Goal: Task Accomplishment & Management: Complete application form

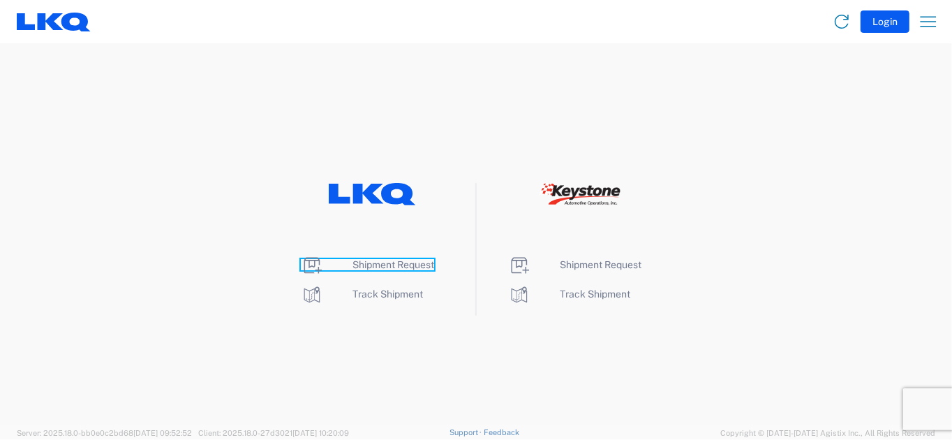
click at [377, 261] on span "Shipment Request" at bounding box center [393, 264] width 82 height 11
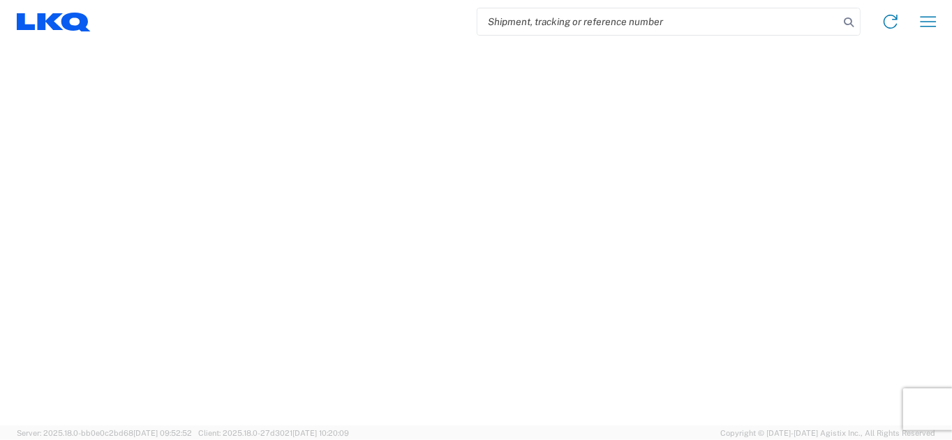
select select "FULL"
select select "LBS"
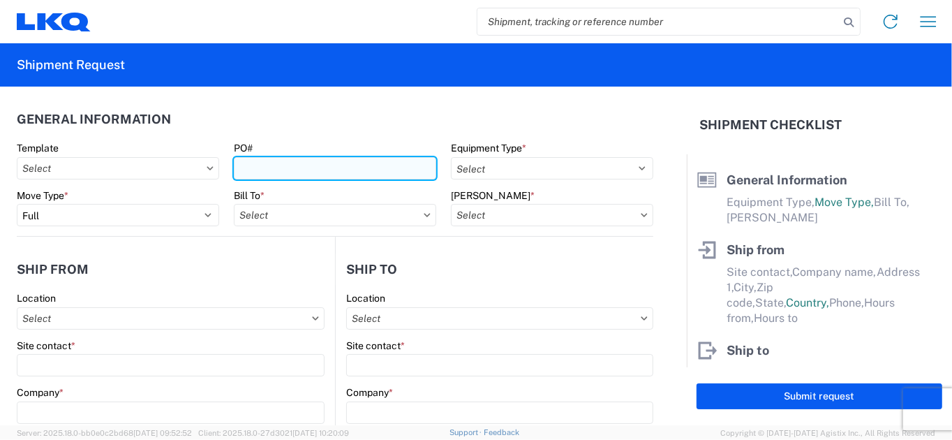
click at [259, 172] on input "PO#" at bounding box center [335, 168] width 202 height 22
type input "09092025"
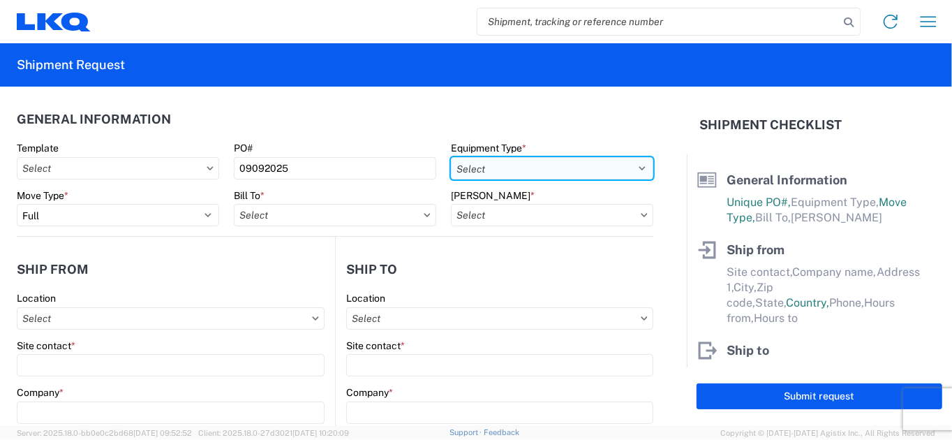
click at [569, 165] on select "Select 53’ Dry Van Flatbed Dropdeck (van) Lowboy (flatbed) Rail" at bounding box center [552, 168] width 202 height 22
select select "STDV"
click at [451, 157] on select "Select 53’ Dry Van Flatbed Dropdeck (van) Lowboy (flatbed) Rail" at bounding box center [552, 168] width 202 height 22
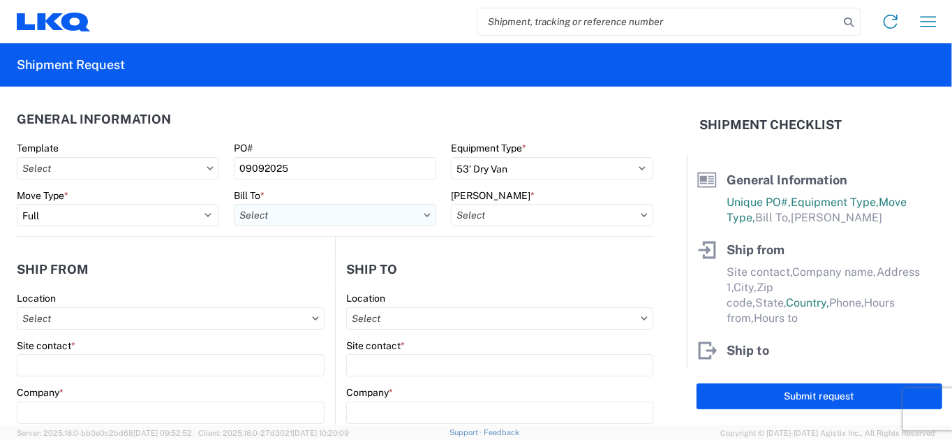
click at [318, 221] on input "Bill To *" at bounding box center [335, 215] width 202 height 22
type input "1882"
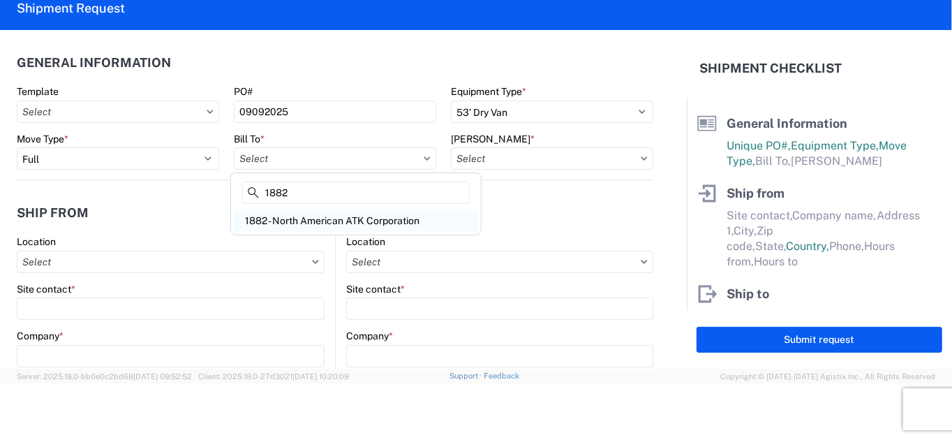
click at [379, 224] on div "1882 - North American ATK Corporation" at bounding box center [356, 220] width 244 height 22
type input "1882 - North American ATK Corporation"
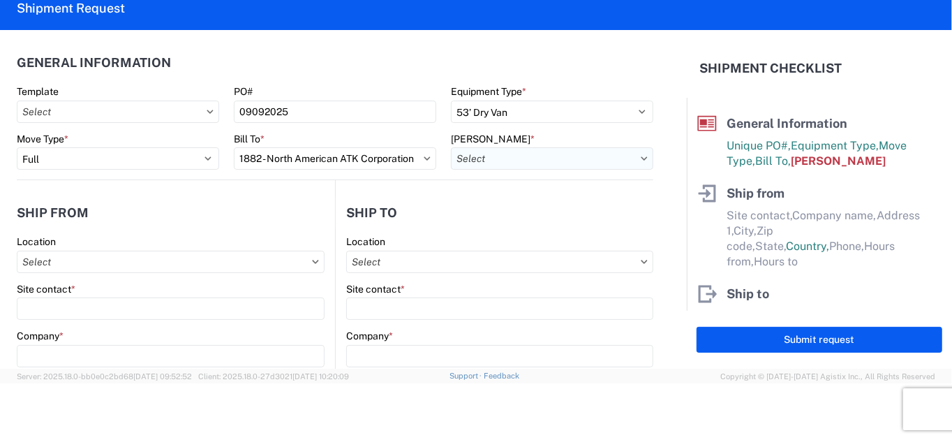
click at [569, 160] on input "Bill Code *" at bounding box center [552, 158] width 202 height 22
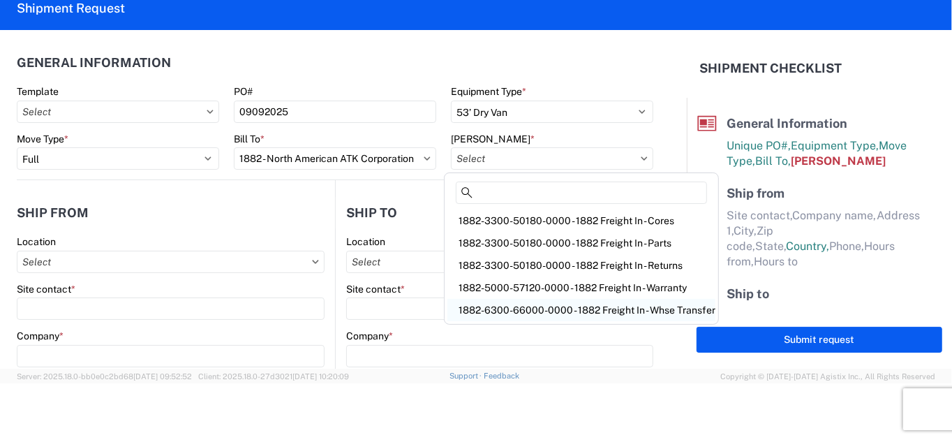
click at [541, 309] on div "1882-6300-66000-0000 - 1882 Freight In - Whse Transfer" at bounding box center [581, 310] width 268 height 22
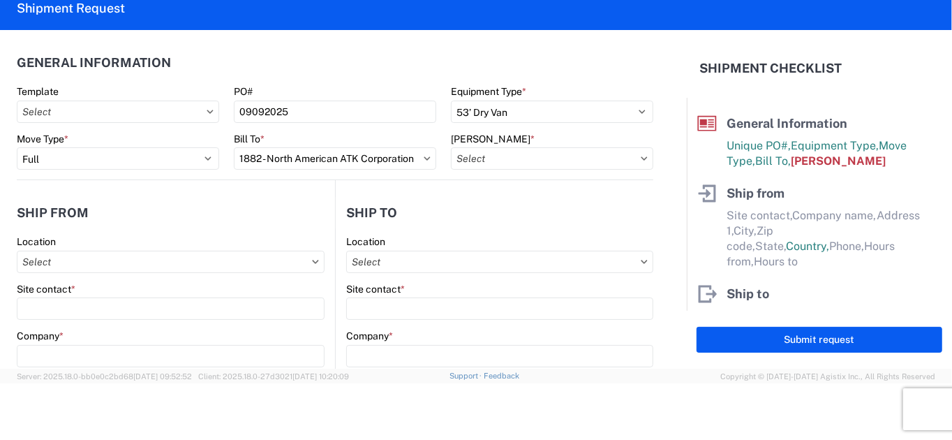
type input "1882-6300-66000-0000 - 1882 Freight In - Whse Transfer"
click at [113, 262] on input "Location" at bounding box center [171, 262] width 308 height 22
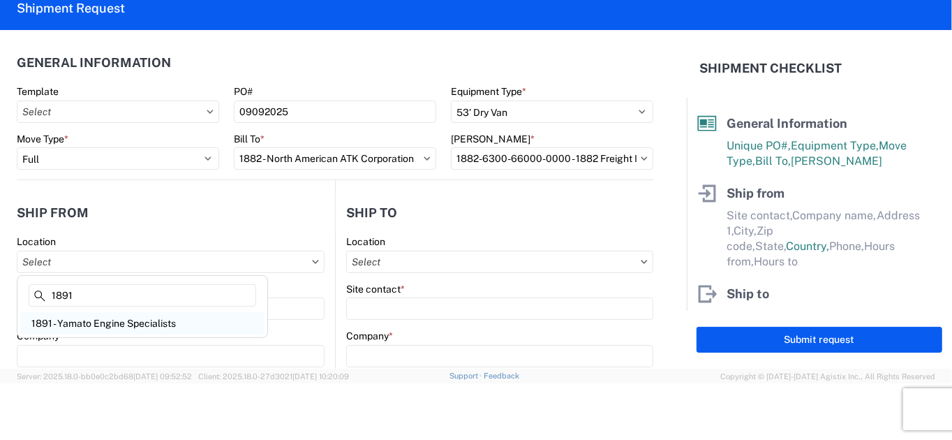
type input "1891"
click at [113, 329] on div "1891 - Yamato Engine Specialists" at bounding box center [142, 323] width 244 height 22
type input "1891 - Yamato Engine Specialists"
type input "John Charles Guillory"
type input "LKQ Corporation"
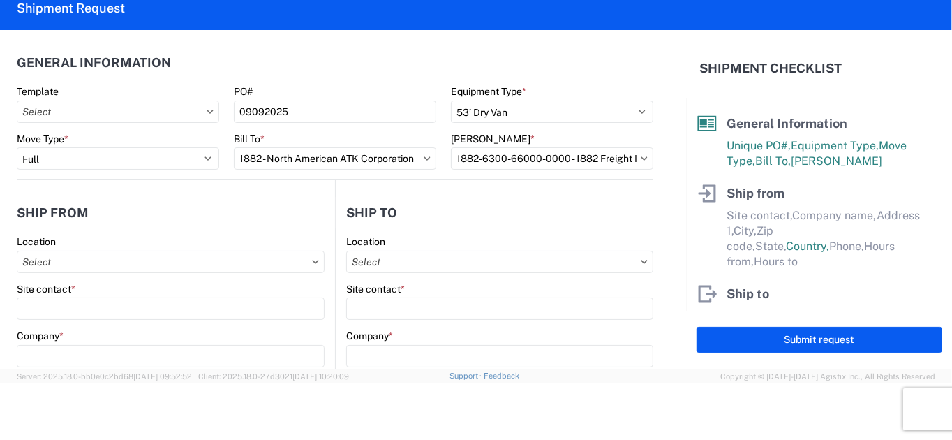
type input "2020 E. Bakerview Road"
type input "Bellingham"
type input "98226"
select select "WA"
select select "US"
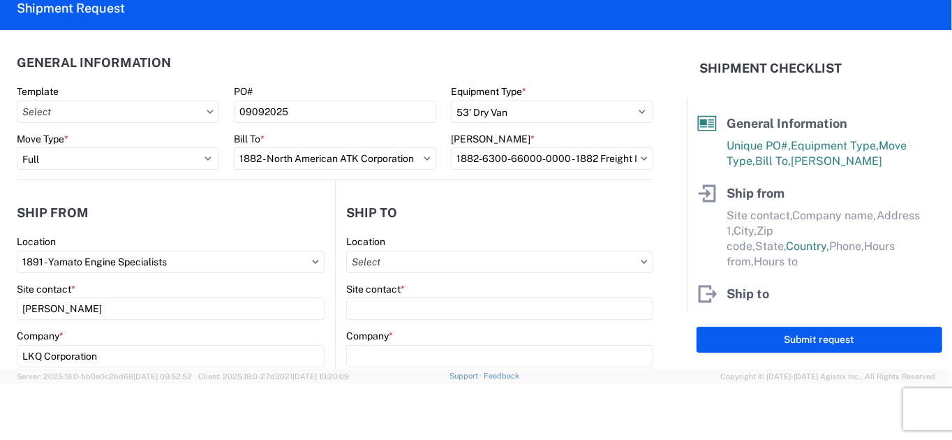
type input "jjguillory@lkqcorp.com"
type input "13:00"
type input "15:00"
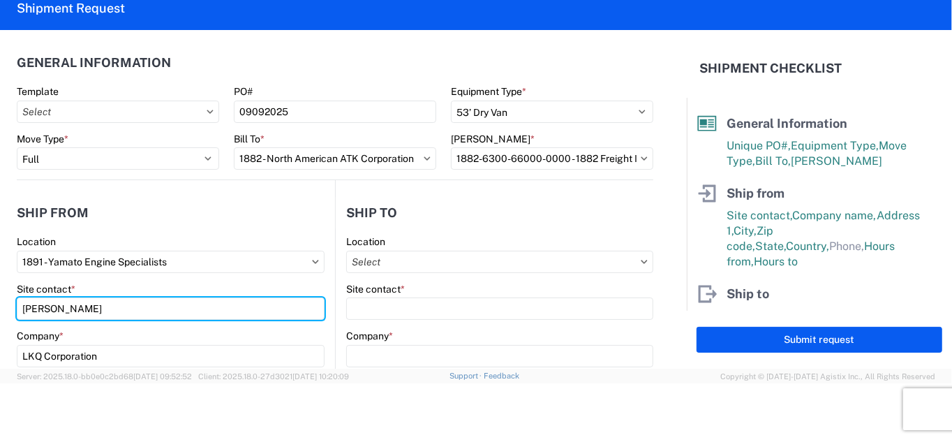
drag, startPoint x: 145, startPoint y: 313, endPoint x: 3, endPoint y: 295, distance: 143.5
click at [3, 295] on form "General Information Template PO# 09092025 Equipment Type * Select 53’ Dry Van F…" at bounding box center [343, 199] width 687 height 338
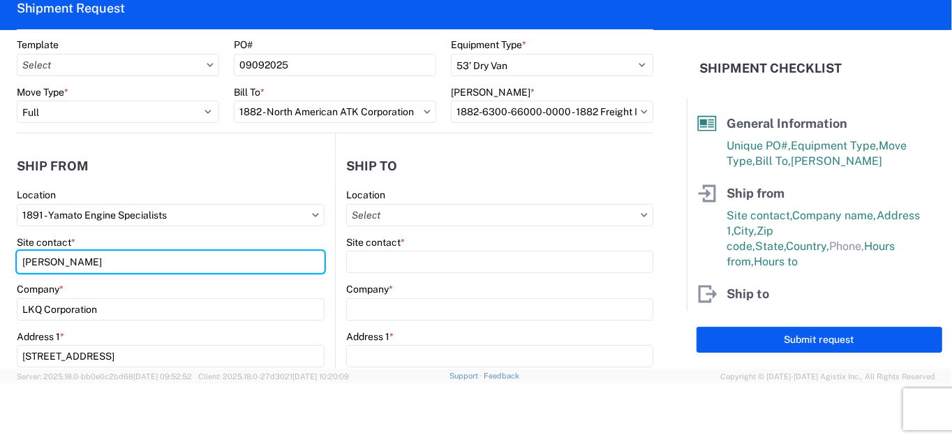
scroll to position [70, 0]
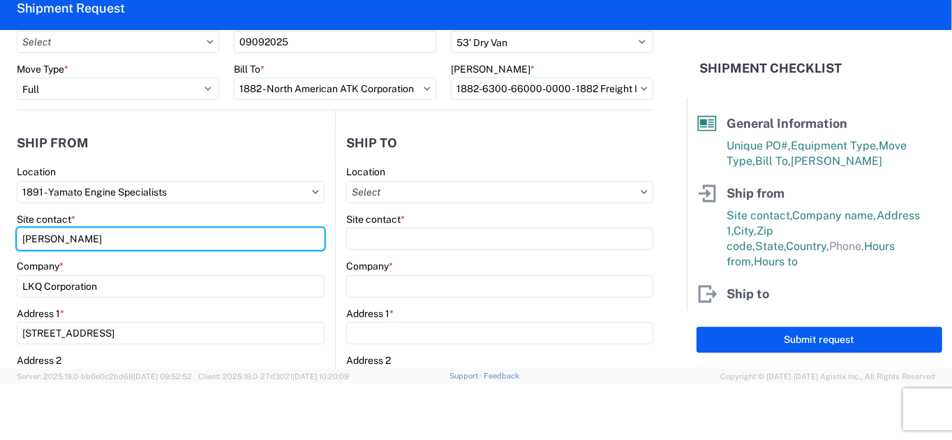
type input "Marlon Johnson"
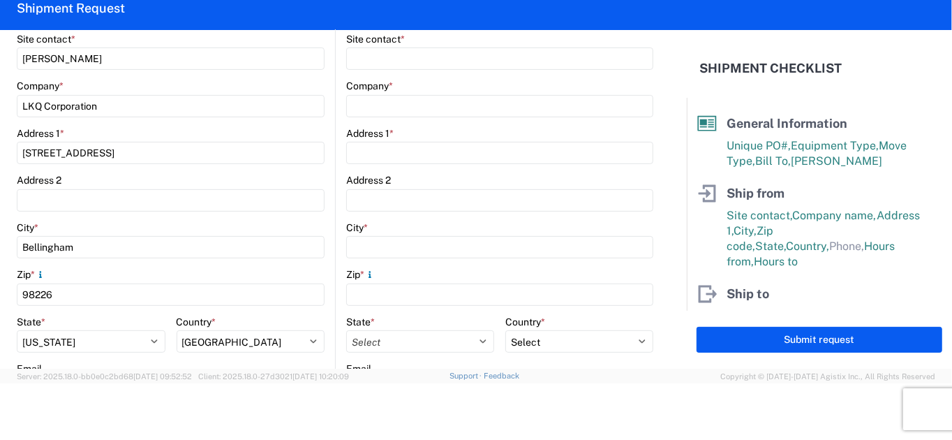
scroll to position [439, 0]
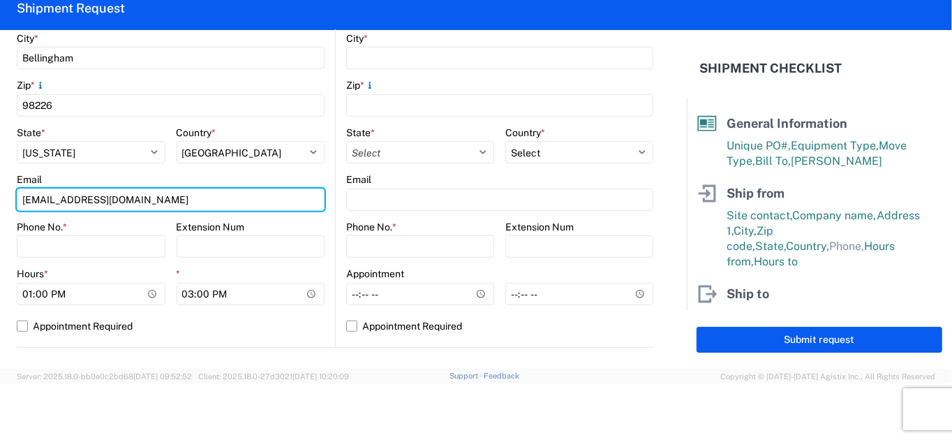
type input "mrjohnson@lkqcorp.com"
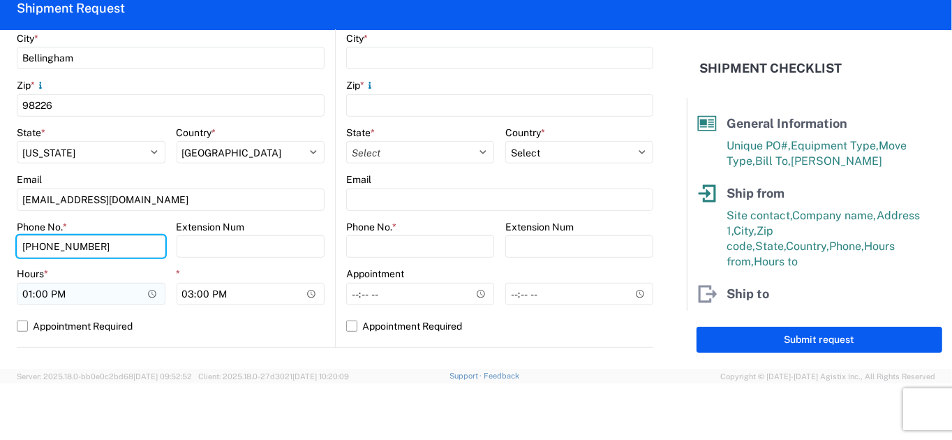
type input "360-306-5030"
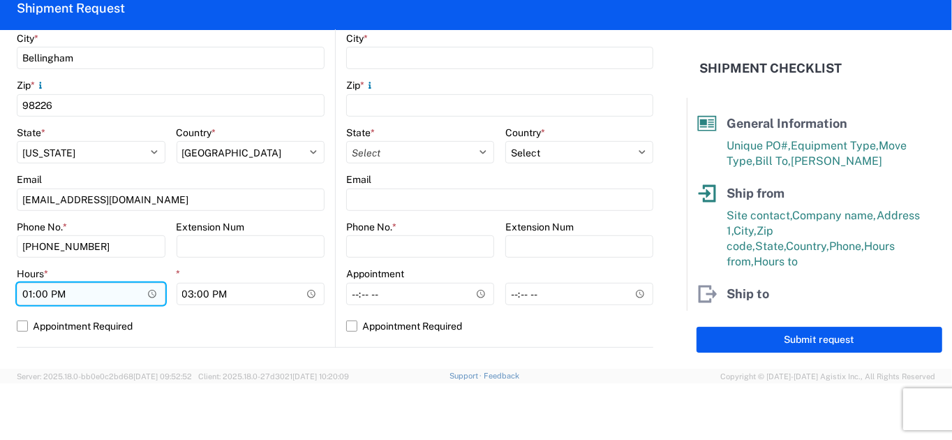
click at [27, 297] on input "13:00" at bounding box center [91, 294] width 149 height 22
click at [61, 297] on input "21:00" at bounding box center [91, 294] width 149 height 22
type input "09:00"
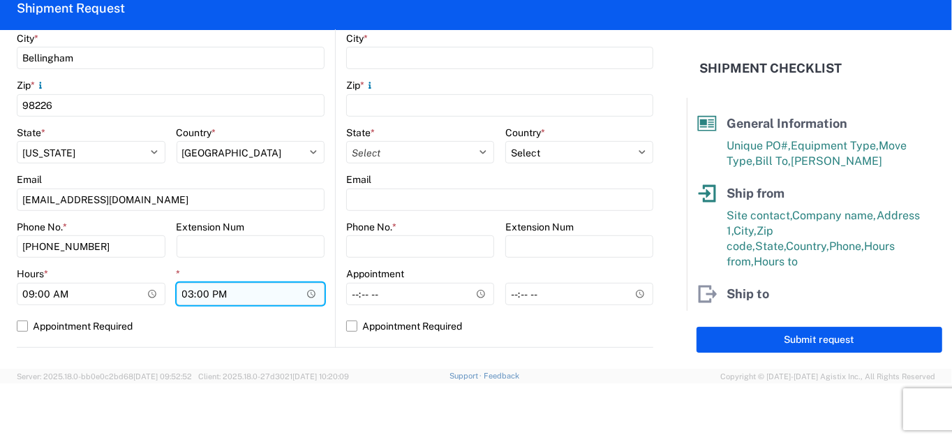
click at [186, 294] on input "15:00" at bounding box center [251, 294] width 149 height 22
type input "12:00"
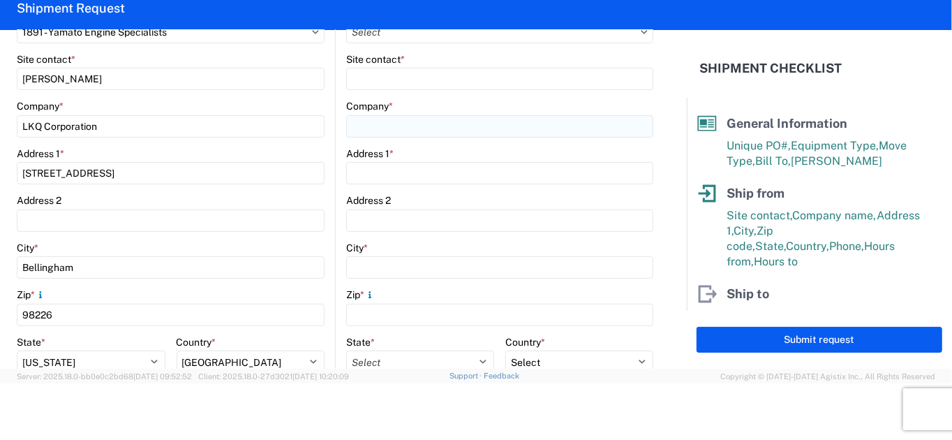
scroll to position [0, 0]
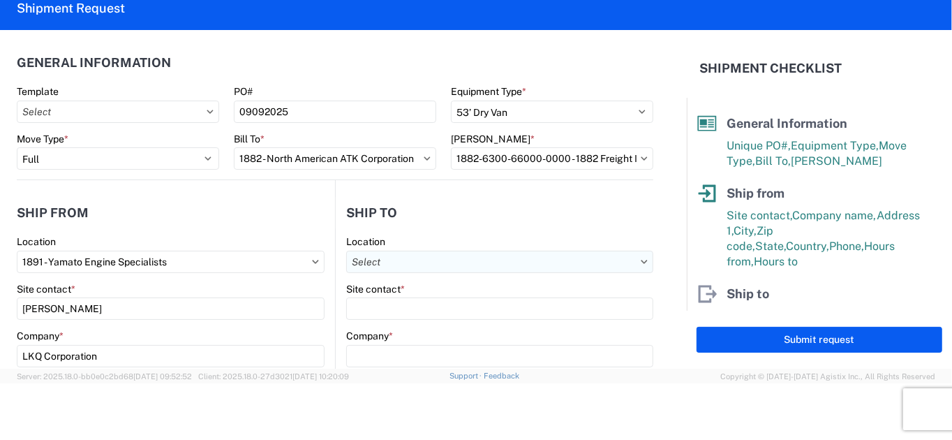
click at [411, 261] on input "Location" at bounding box center [499, 262] width 307 height 22
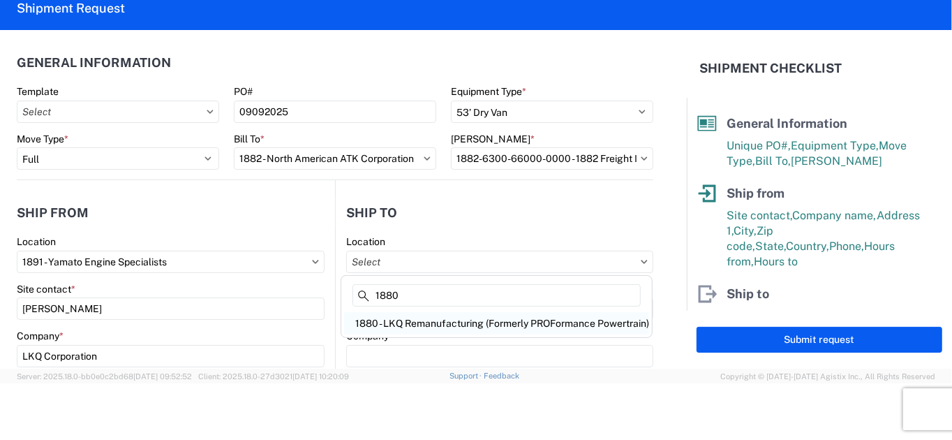
type input "1880"
click at [417, 325] on div "1880 - LKQ Remanufacturing (Formerly PROFormance Powertrain)" at bounding box center [496, 323] width 305 height 22
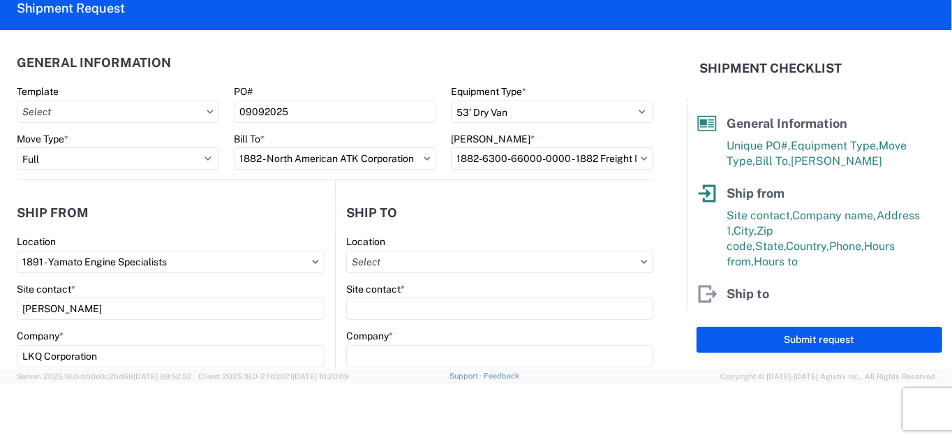
type input "1880 - LKQ Remanufacturing (Formerly PROFormance Powertrain)"
type input "LKQ Corporation"
type input "2720 N Airport Commerce Avenue"
type input "Springfield"
type input "65803"
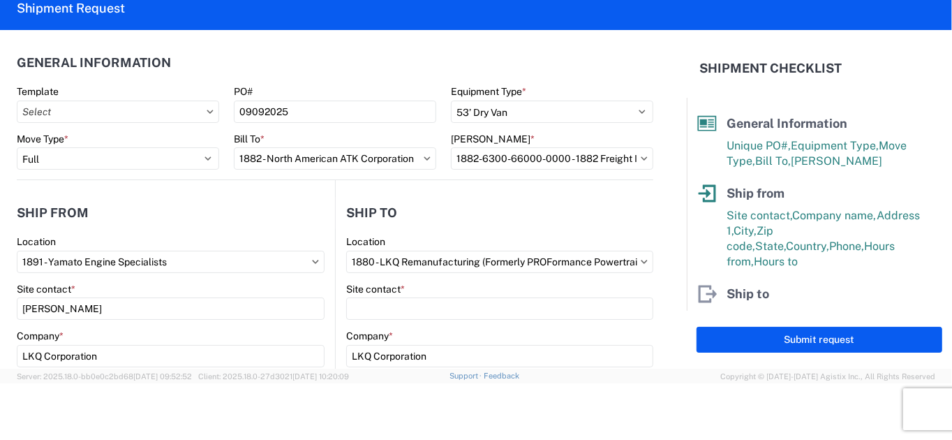
select select "US"
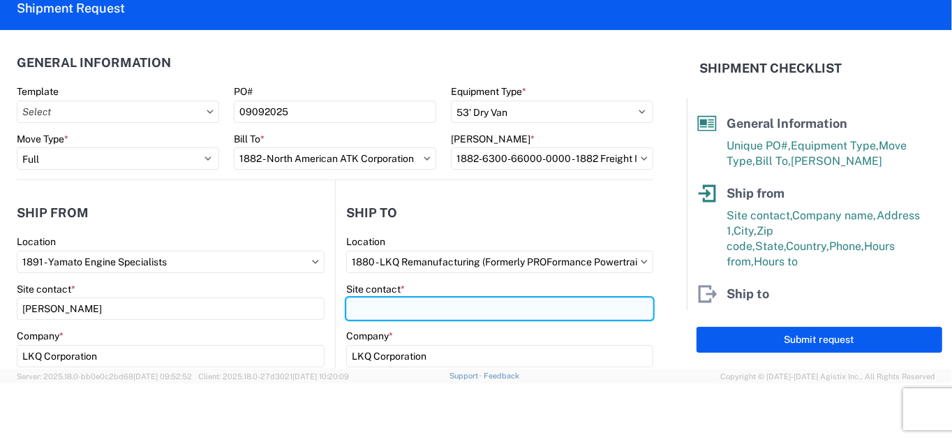
click at [393, 304] on input "Site contact *" at bounding box center [499, 308] width 307 height 22
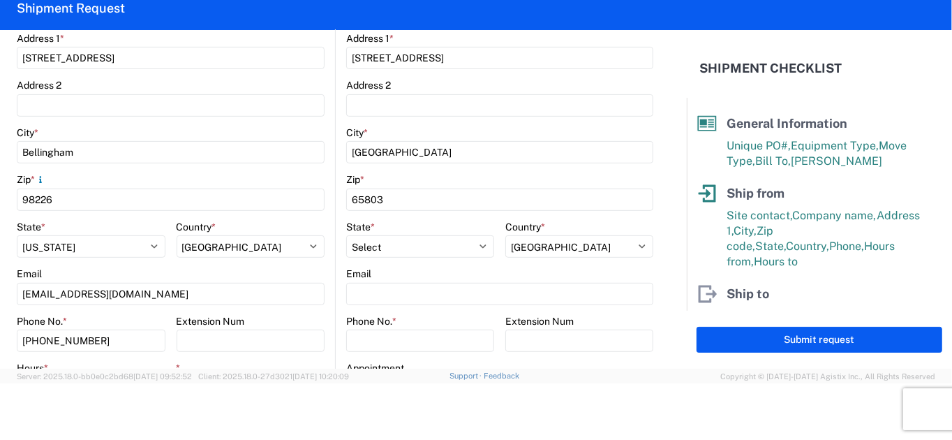
scroll to position [349, 0]
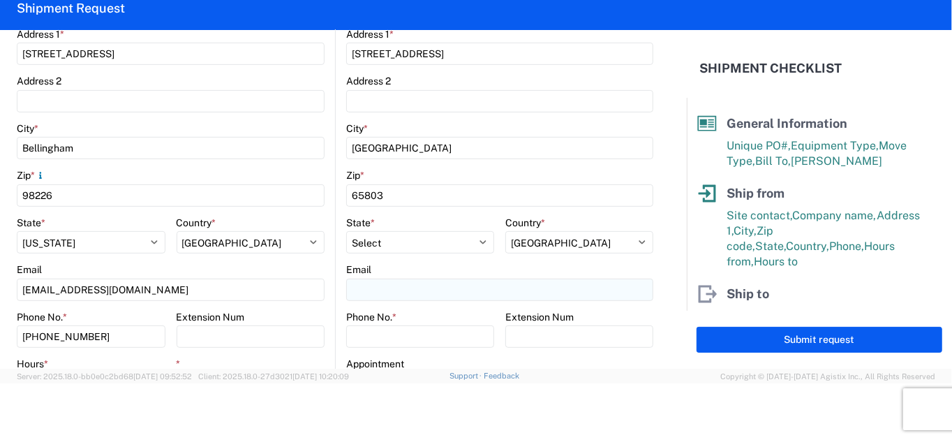
type input "Justin Venable"
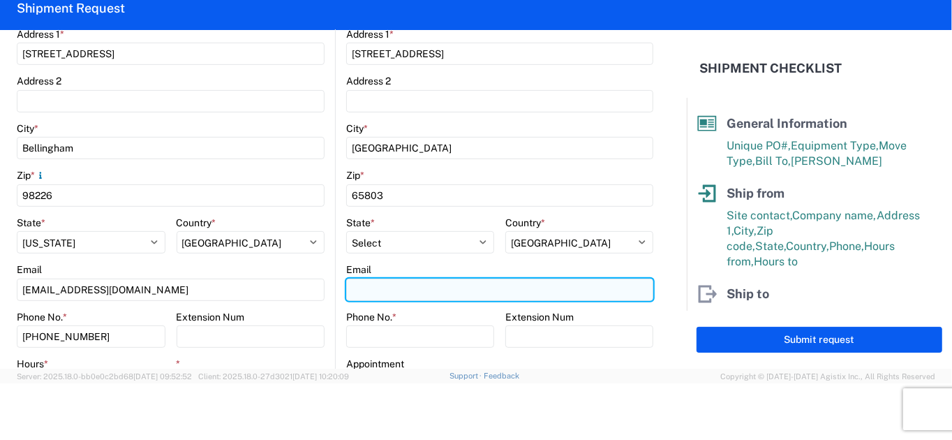
click at [371, 289] on input "Email" at bounding box center [499, 289] width 307 height 22
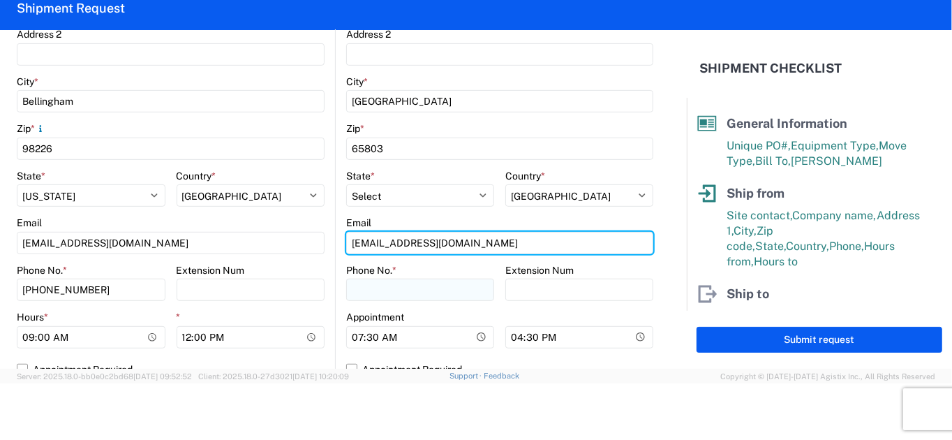
scroll to position [419, 0]
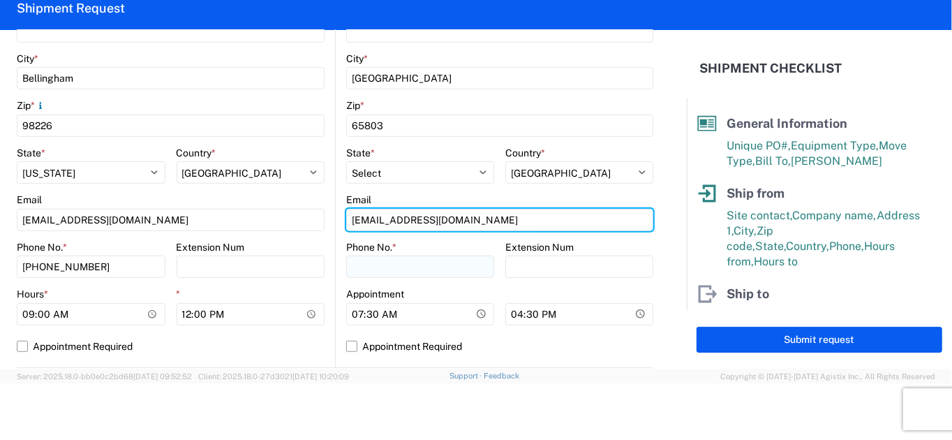
type input "jjvenable@lkqcorp.com"
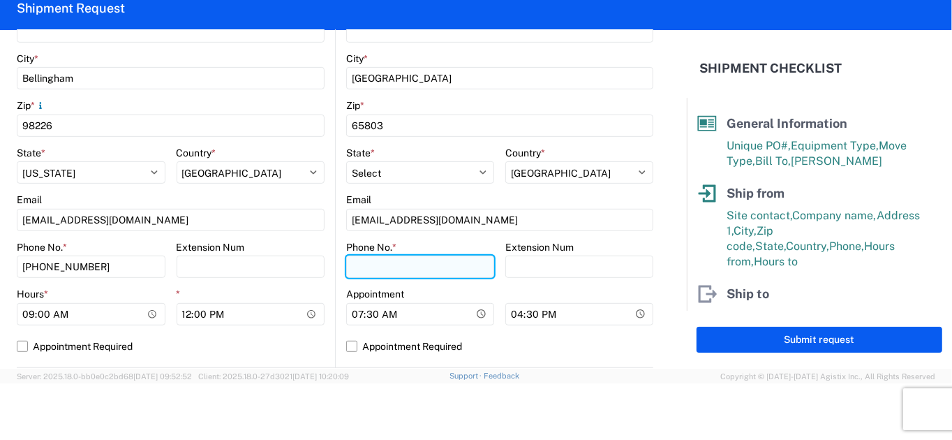
click at [375, 264] on input "Phone No. *" at bounding box center [420, 266] width 148 height 22
type input "360-306-5030"
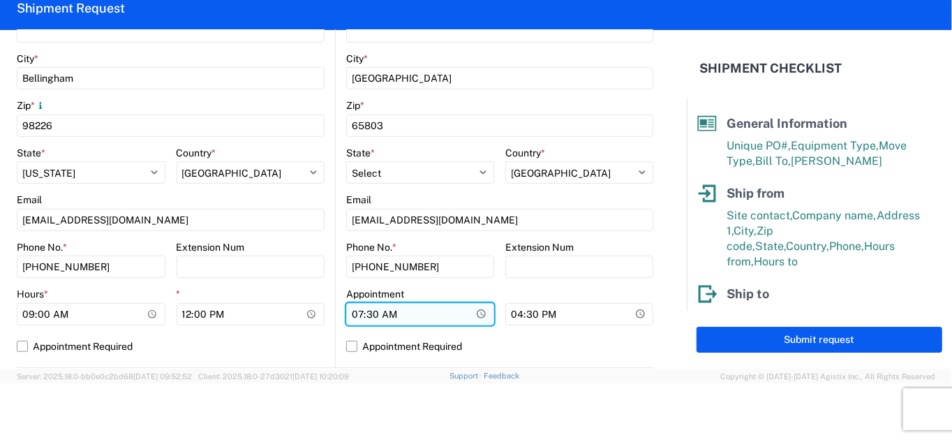
click at [356, 315] on input "07:30" at bounding box center [420, 314] width 148 height 22
click at [365, 316] on input "Hours *" at bounding box center [420, 314] width 148 height 22
click at [376, 313] on input "Hours *" at bounding box center [420, 314] width 148 height 22
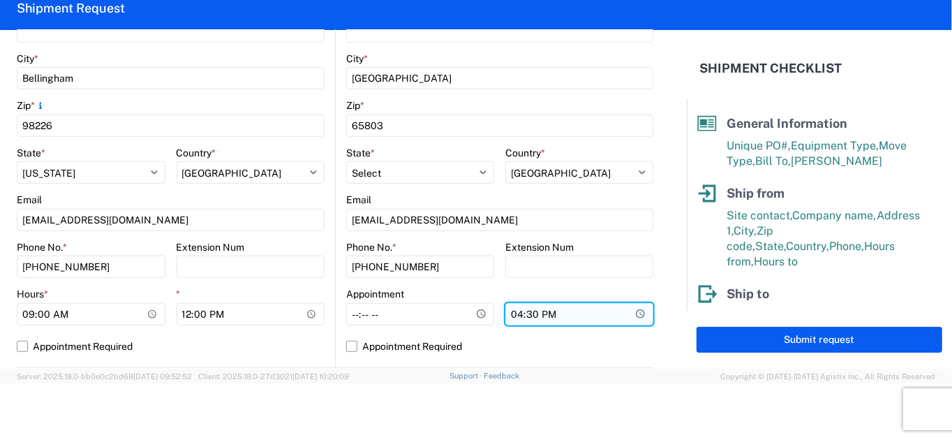
click at [508, 313] on input "16:30" at bounding box center [579, 314] width 148 height 22
click at [517, 313] on input "*" at bounding box center [579, 314] width 148 height 22
click at [530, 311] on input "*" at bounding box center [579, 314] width 148 height 22
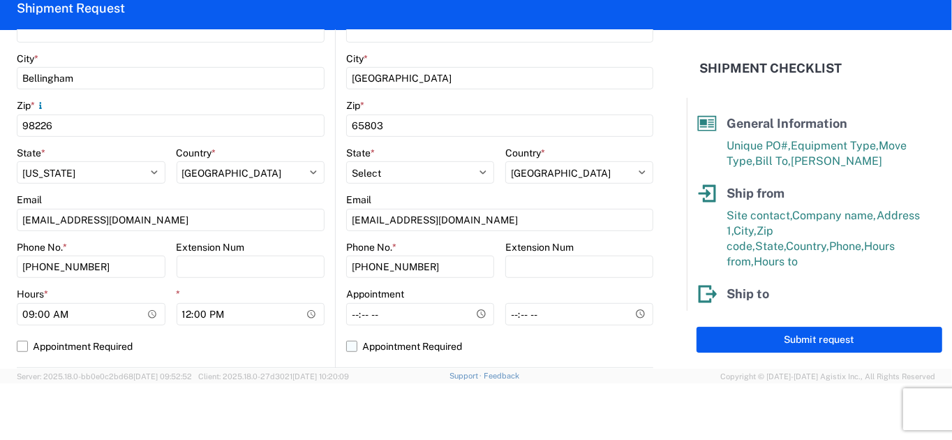
click at [349, 345] on label "Appointment Required" at bounding box center [499, 346] width 307 height 22
click at [0, 0] on input "Appointment Required" at bounding box center [0, 0] width 0 height 0
select select "US"
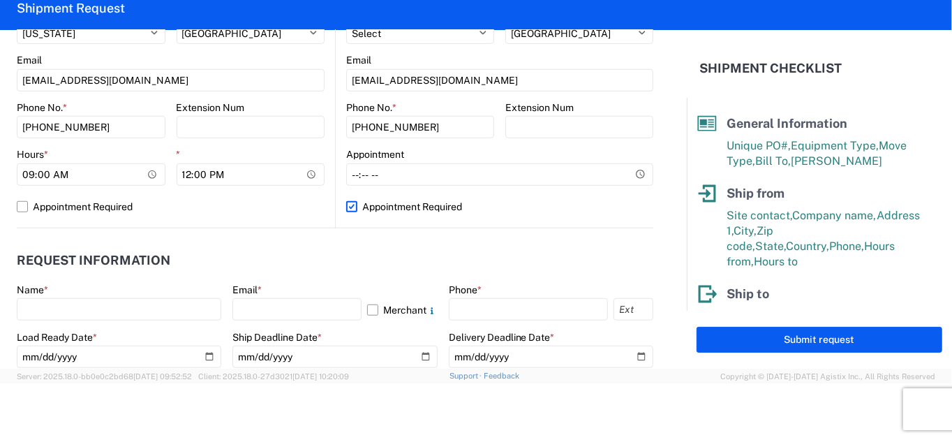
scroll to position [628, 0]
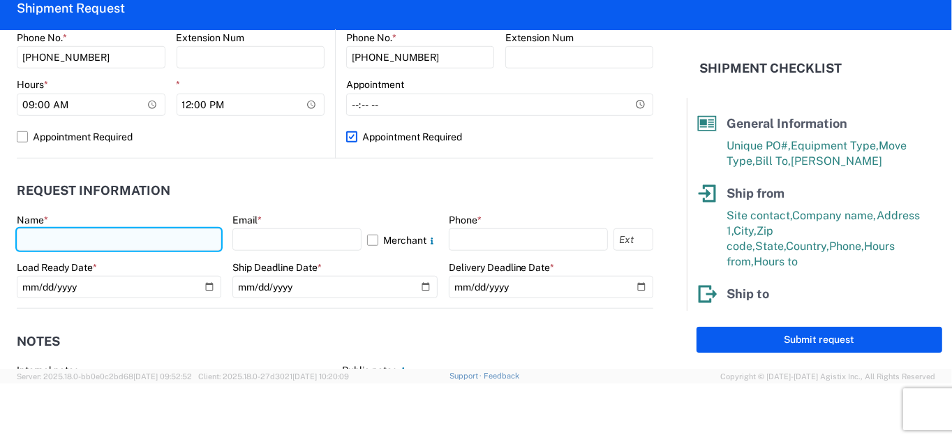
click at [107, 242] on input "text" at bounding box center [119, 239] width 204 height 22
type input "Marlon Johnson"
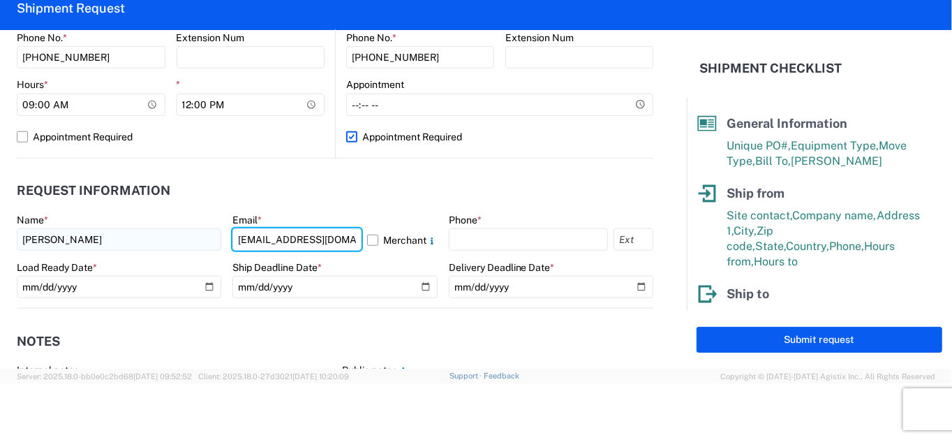
type input "mrjohnson@lkqcorp.com"
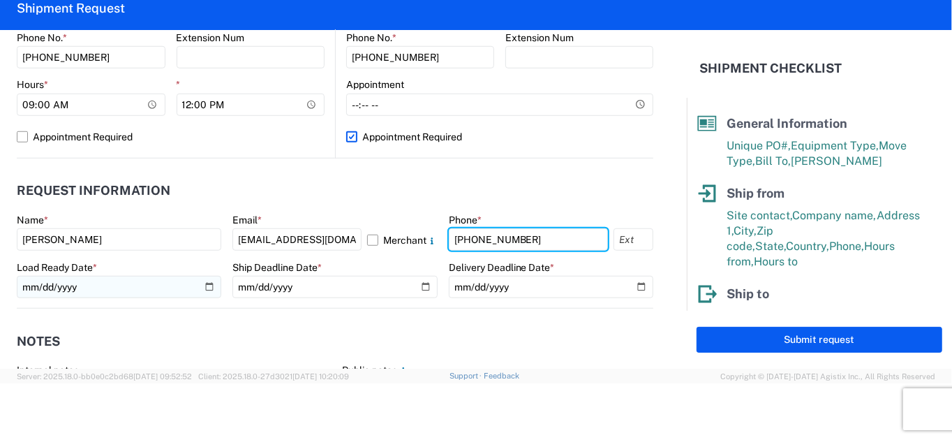
type input "360-306-5030"
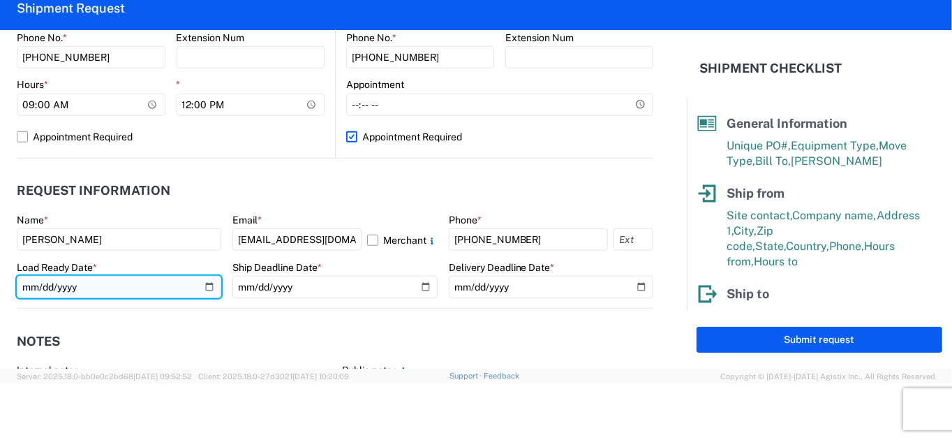
click at [205, 289] on input "date" at bounding box center [119, 287] width 204 height 22
type input "2025-09-11"
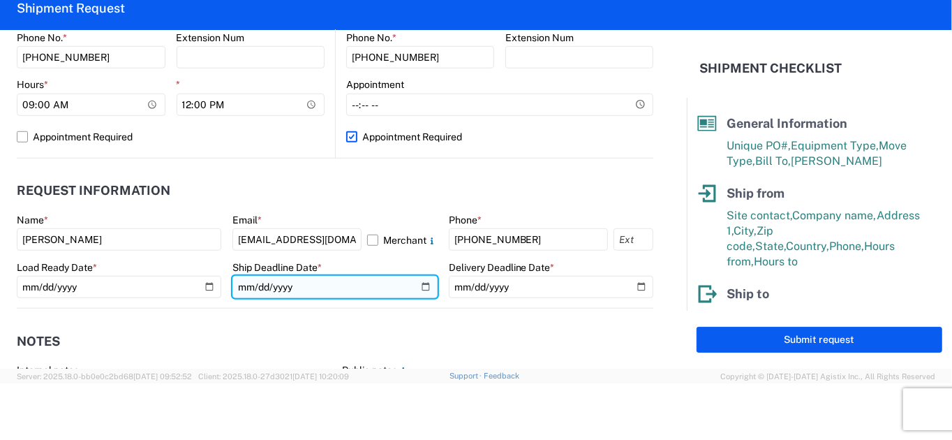
click at [417, 289] on input "date" at bounding box center [334, 287] width 204 height 22
type input "2025-09-11"
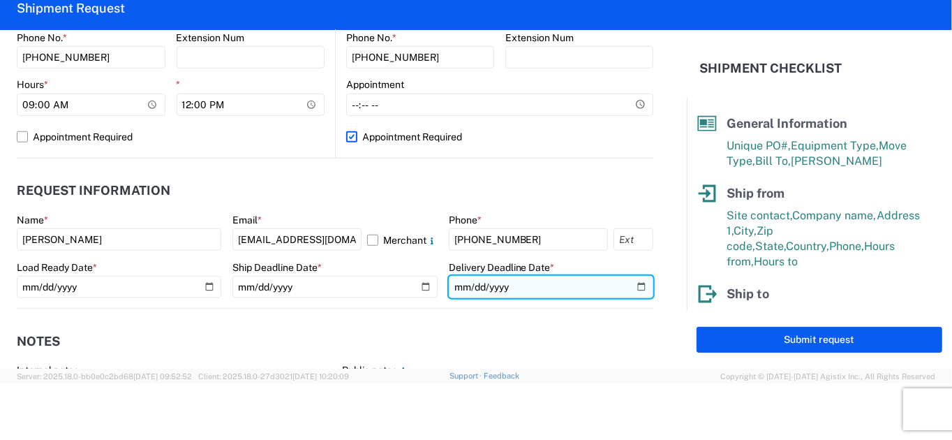
click at [628, 288] on input "date" at bounding box center [551, 287] width 204 height 22
type input "2025-09-16"
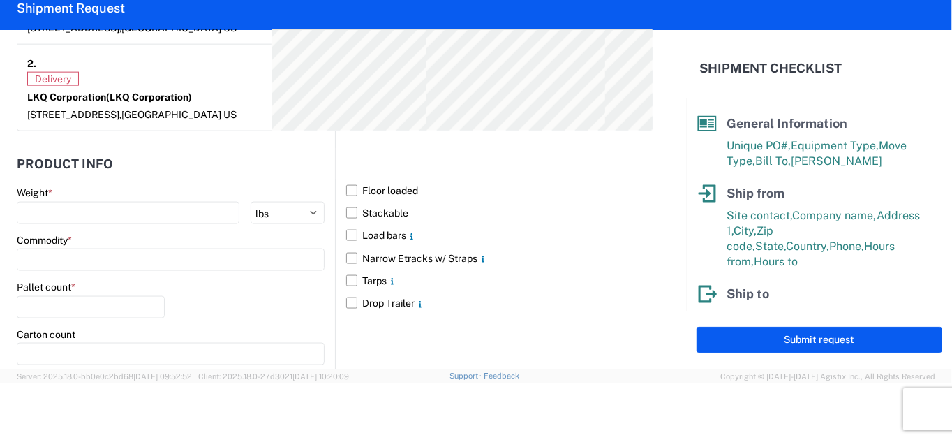
scroll to position [1186, 0]
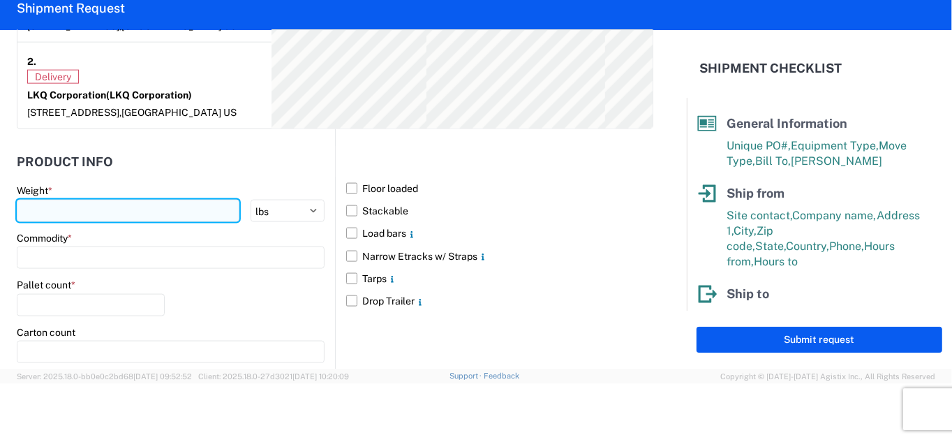
click at [45, 210] on input "number" at bounding box center [128, 211] width 223 height 22
type input "40000"
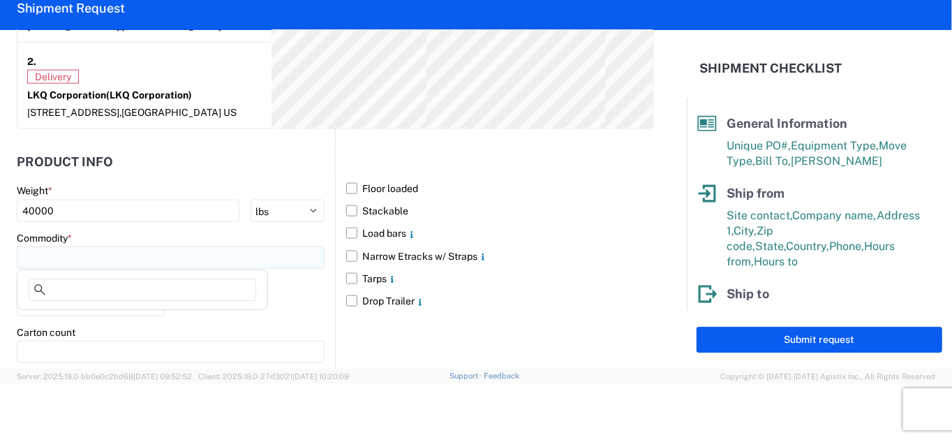
click at [66, 260] on input at bounding box center [171, 257] width 308 height 22
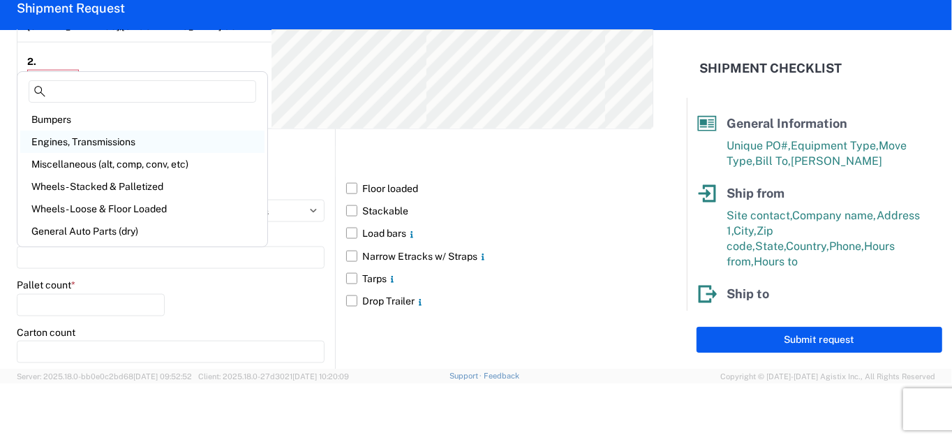
click at [87, 140] on div "Engines, Transmissions" at bounding box center [142, 142] width 244 height 22
type input "Engines, Transmissions"
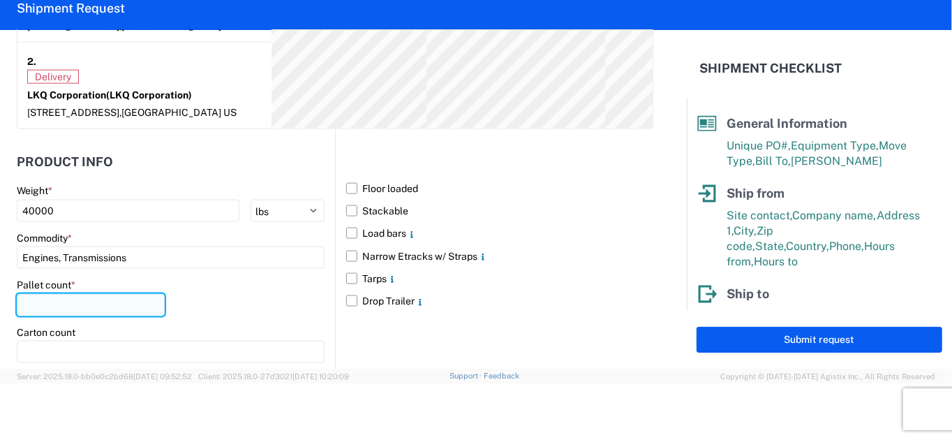
click at [45, 300] on input "number" at bounding box center [91, 305] width 148 height 22
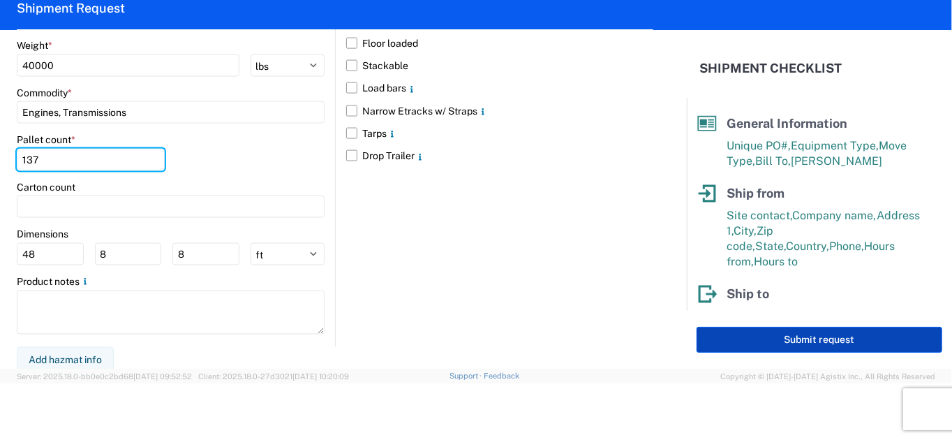
type input "137"
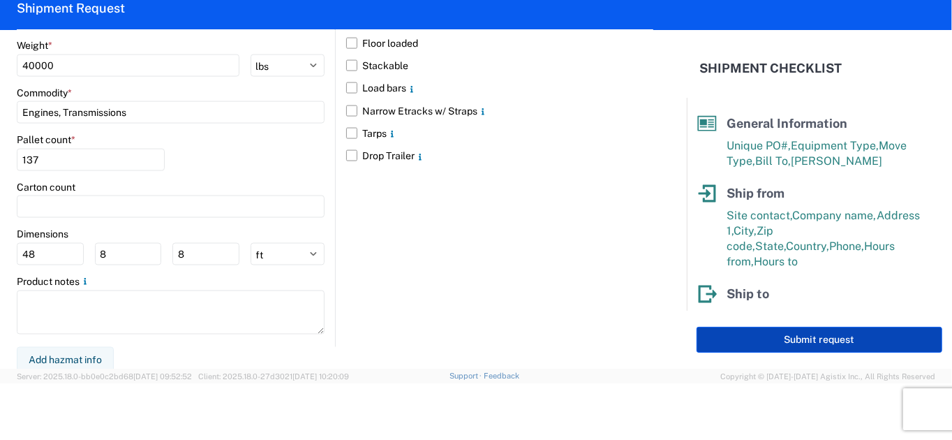
click at [803, 345] on button "Submit request" at bounding box center [820, 340] width 246 height 26
select select "US"
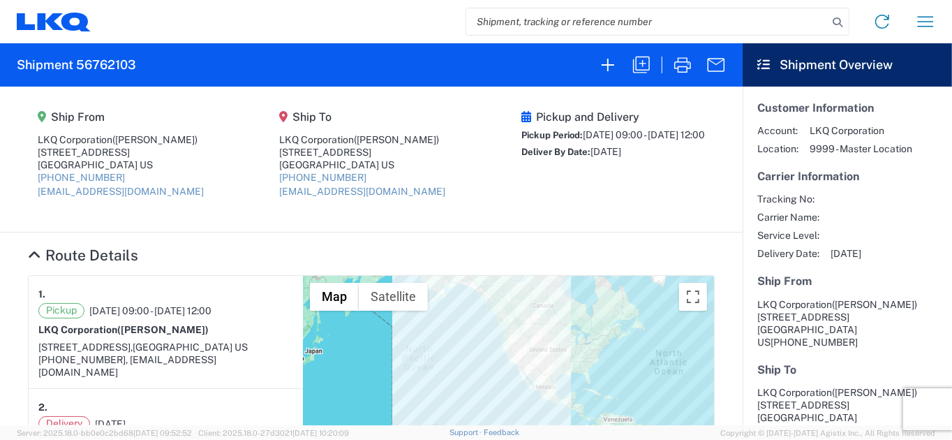
drag, startPoint x: 613, startPoint y: 375, endPoint x: 623, endPoint y: 330, distance: 45.9
click at [623, 330] on div at bounding box center [508, 443] width 411 height 335
